Goal: Use online tool/utility: Utilize a website feature to perform a specific function

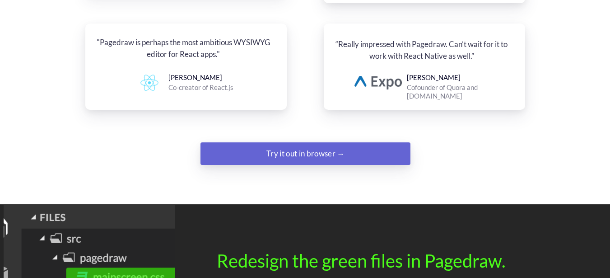
scroll to position [1191, 0]
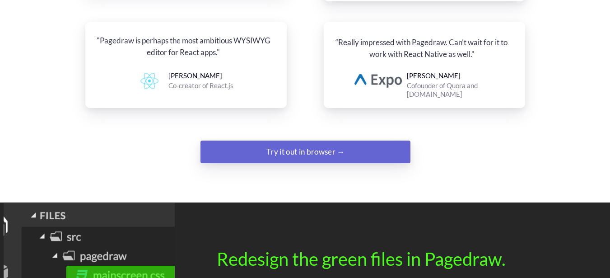
click at [302, 143] on div "Try it out in browser →" at bounding box center [305, 152] width 143 height 18
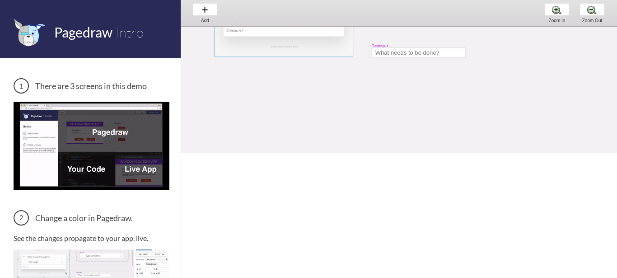
scroll to position [108, 0]
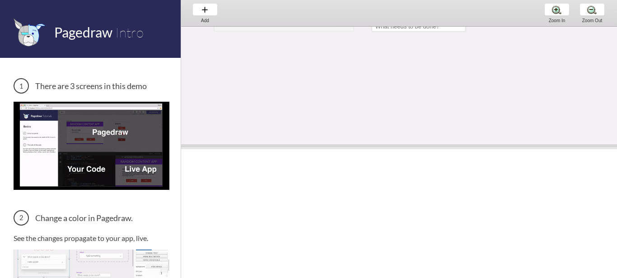
drag, startPoint x: 350, startPoint y: 153, endPoint x: 349, endPoint y: 146, distance: 6.4
click at [349, 146] on span at bounding box center [399, 146] width 436 height 5
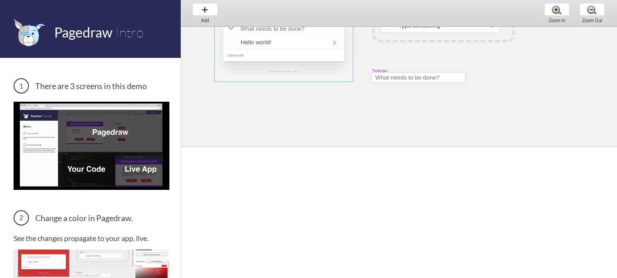
scroll to position [0, 0]
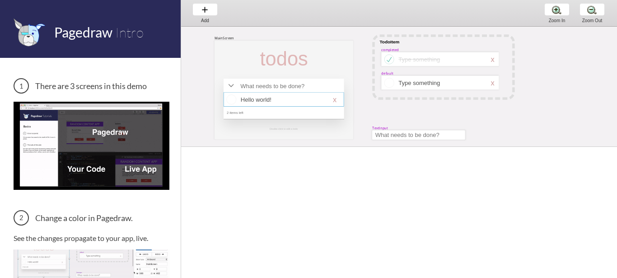
click at [313, 99] on div at bounding box center [283, 99] width 120 height 14
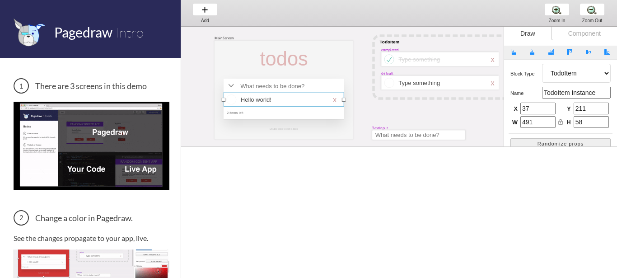
select select "9"
click at [542, 64] on select "Artboard Multistate Group Screen Size Group Text Rectangle Oval Line Triangle I…" at bounding box center [576, 73] width 69 height 19
select select "3"
click at [542, 64] on select "Artboard Multistate Group Screen Size Group Text Rectangle Oval Line Triangle I…" at bounding box center [576, 73] width 69 height 19
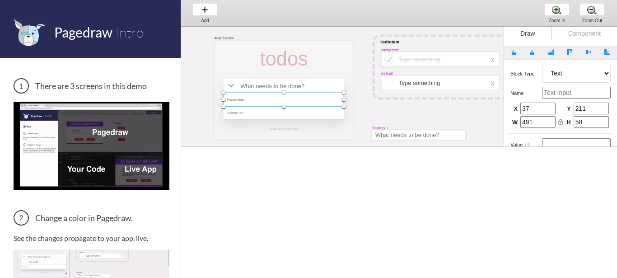
type input "16"
select select "5"
click at [542, 64] on select "Artboard Multistate Group Screen Size Group Text Rectangle Oval Line Triangle I…" at bounding box center [576, 73] width 69 height 19
click at [527, 77] on div "Block type Artboard Multistate Group Screen Size Group Text Rectangle Oval Line…" at bounding box center [560, 73] width 100 height 19
